Goal: Task Accomplishment & Management: Use online tool/utility

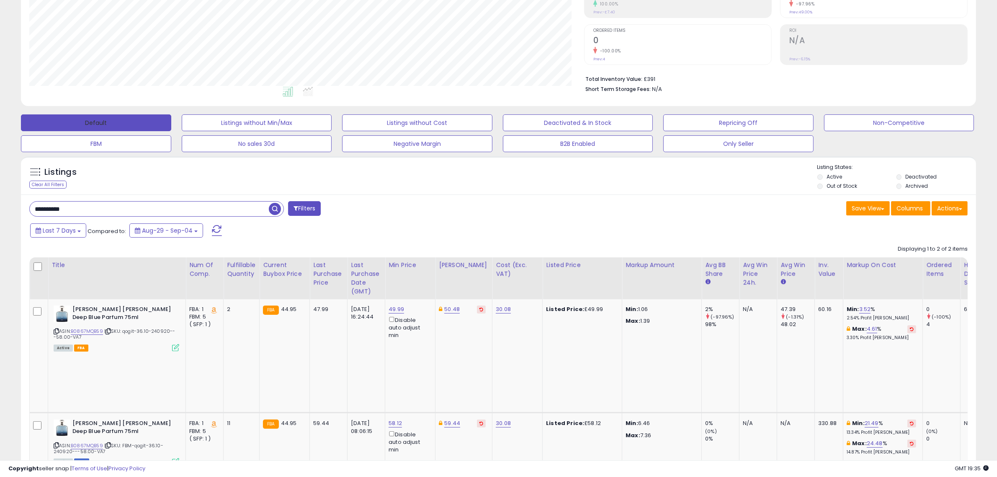
scroll to position [172, 555]
click at [134, 122] on button "Default" at bounding box center [96, 122] width 150 height 17
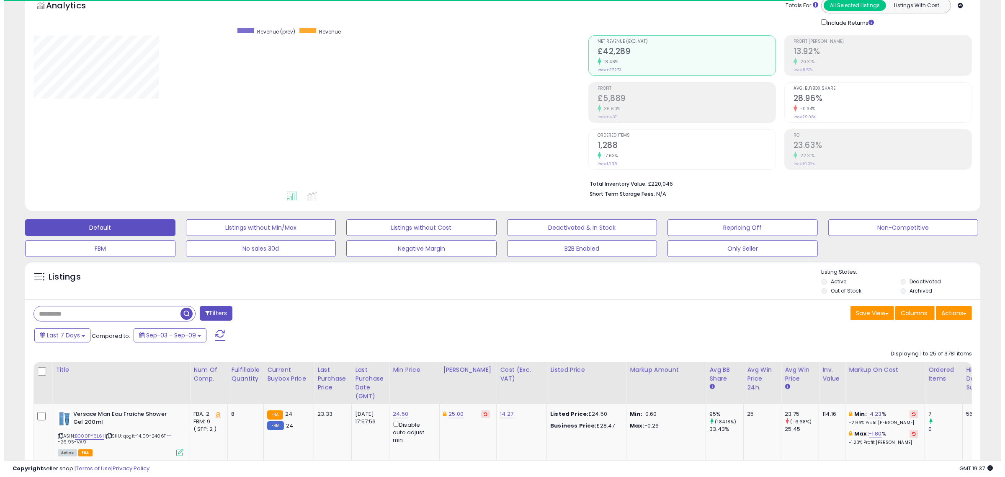
scroll to position [172, 555]
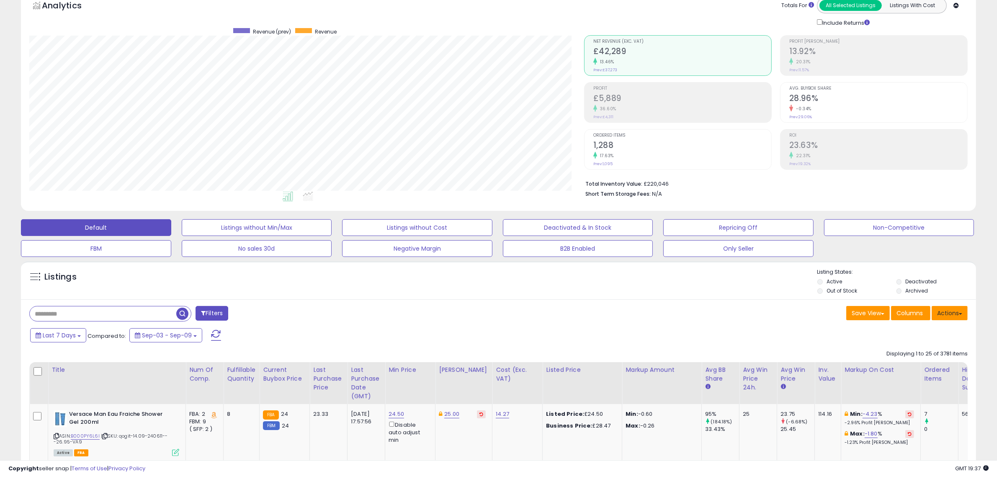
click at [957, 317] on button "Actions" at bounding box center [950, 313] width 36 height 14
click at [911, 333] on link "Import" at bounding box center [916, 330] width 92 height 13
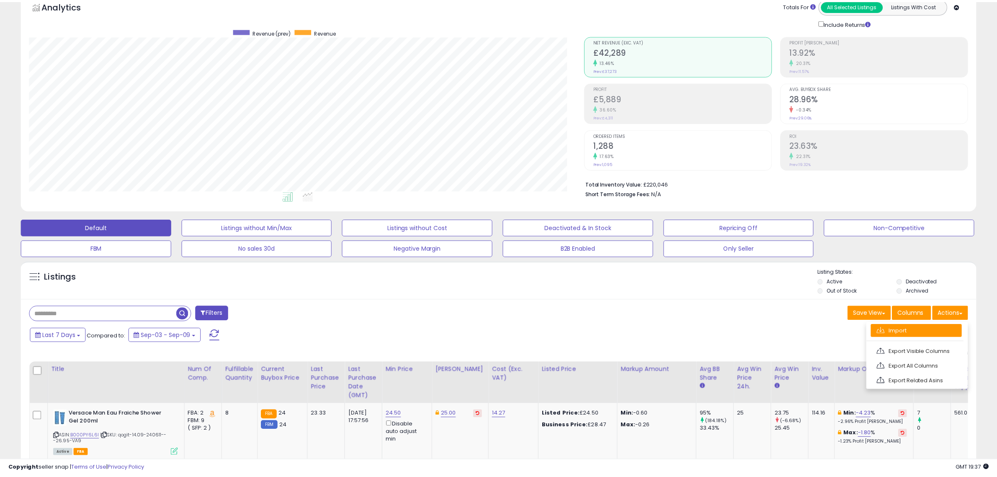
scroll to position [172, 559]
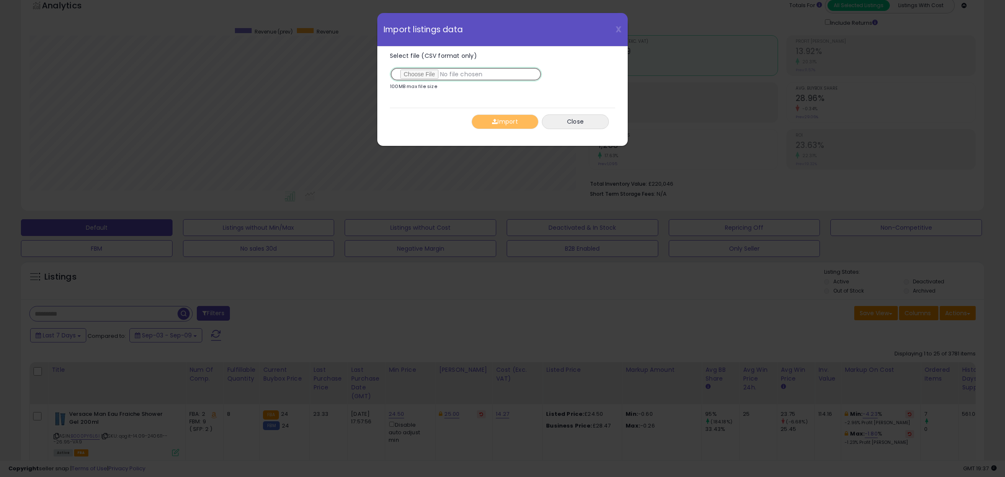
click at [425, 74] on input "Select file (CSV format only)" at bounding box center [466, 74] width 152 height 14
type input "**********"
click at [514, 126] on button "Import" at bounding box center [505, 121] width 67 height 15
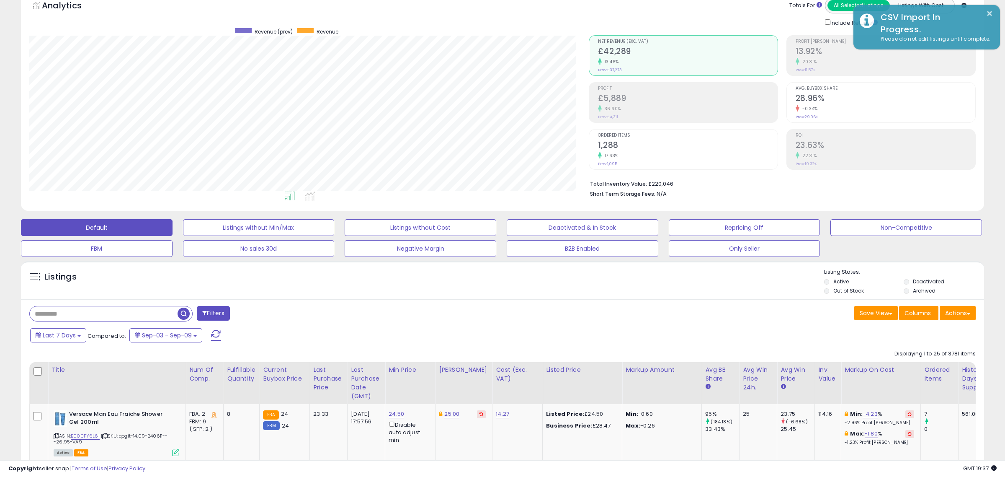
scroll to position [418605, 418222]
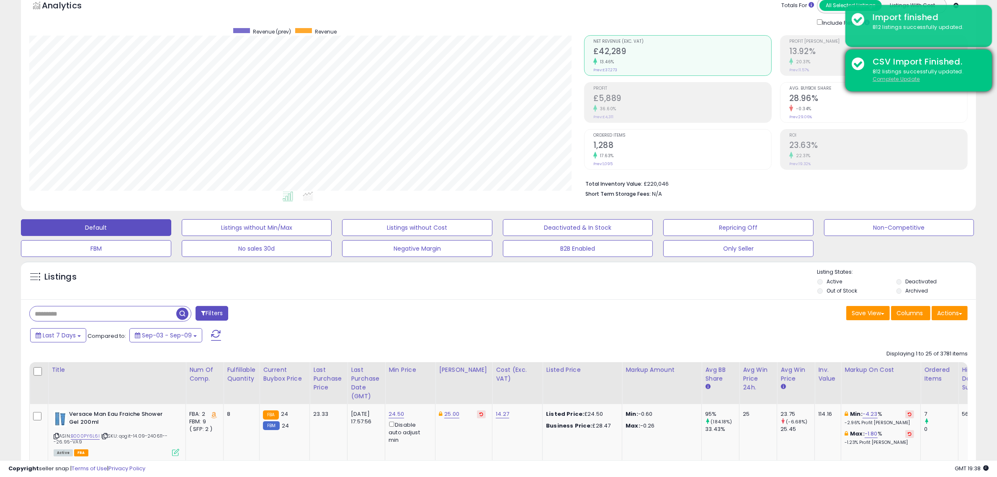
click at [900, 77] on u "Complete Update" at bounding box center [896, 78] width 47 height 7
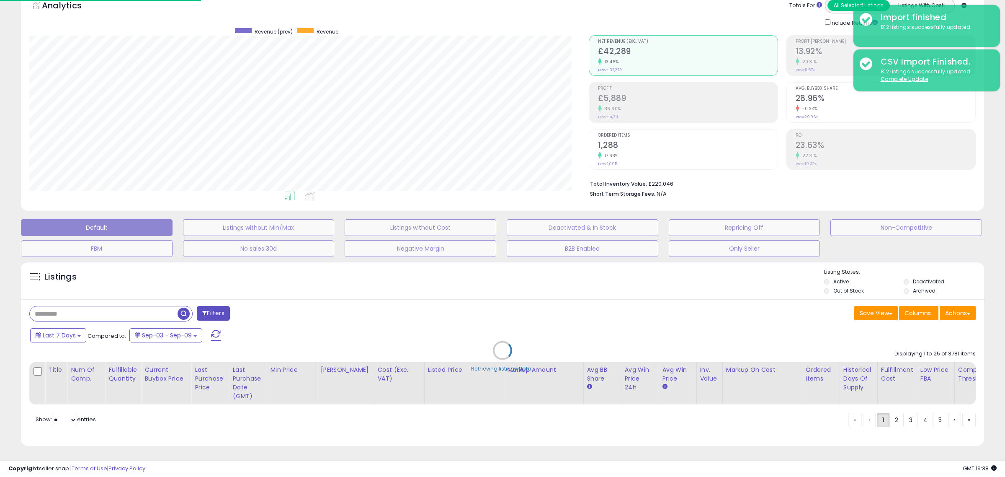
scroll to position [172, 559]
